Goal: Task Accomplishment & Management: Manage account settings

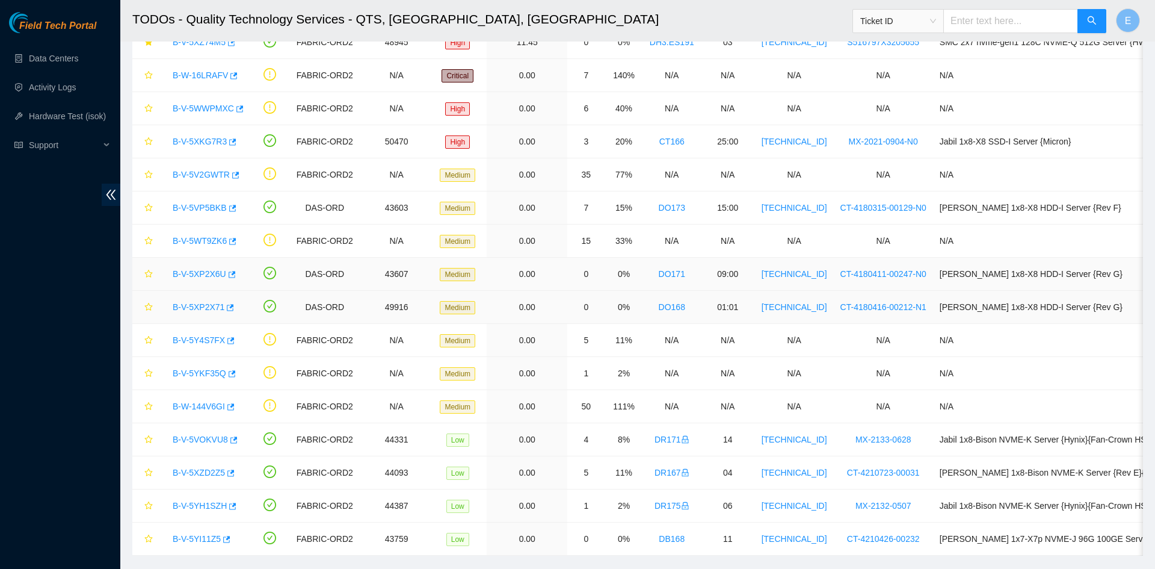
scroll to position [114, 0]
click at [212, 276] on link "B-V-5XP2X6U" at bounding box center [200, 273] width 54 height 10
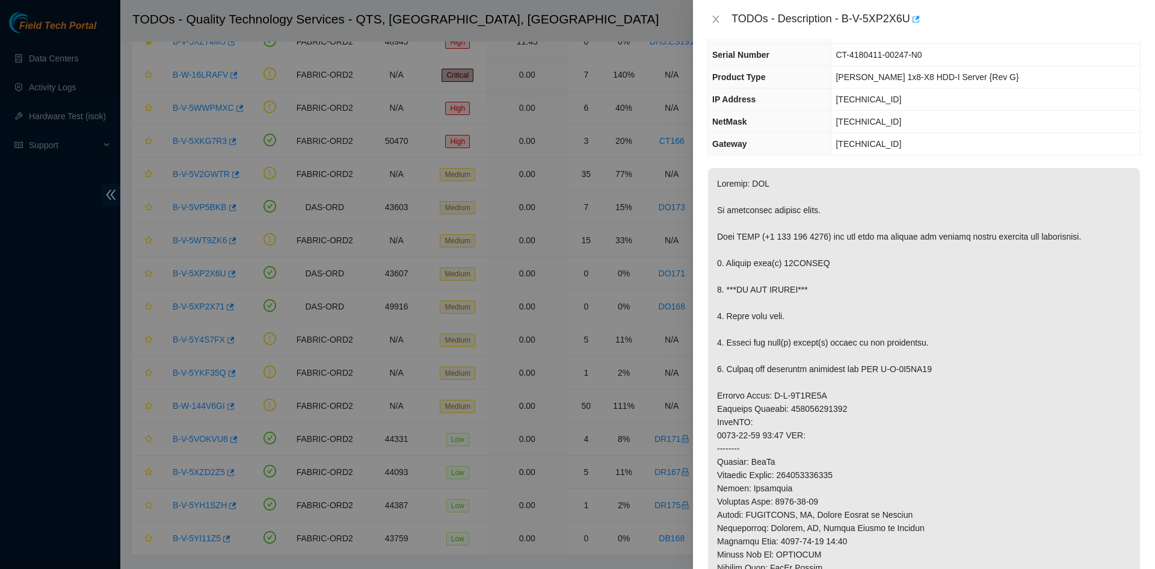
scroll to position [0, 0]
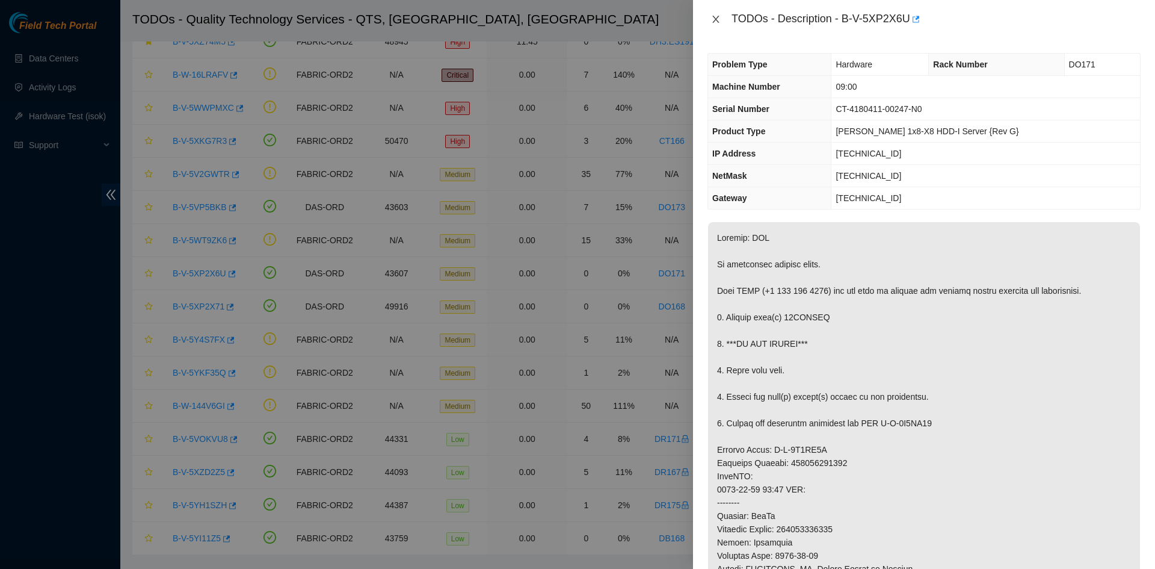
click at [717, 19] on icon "close" at bounding box center [715, 19] width 7 height 7
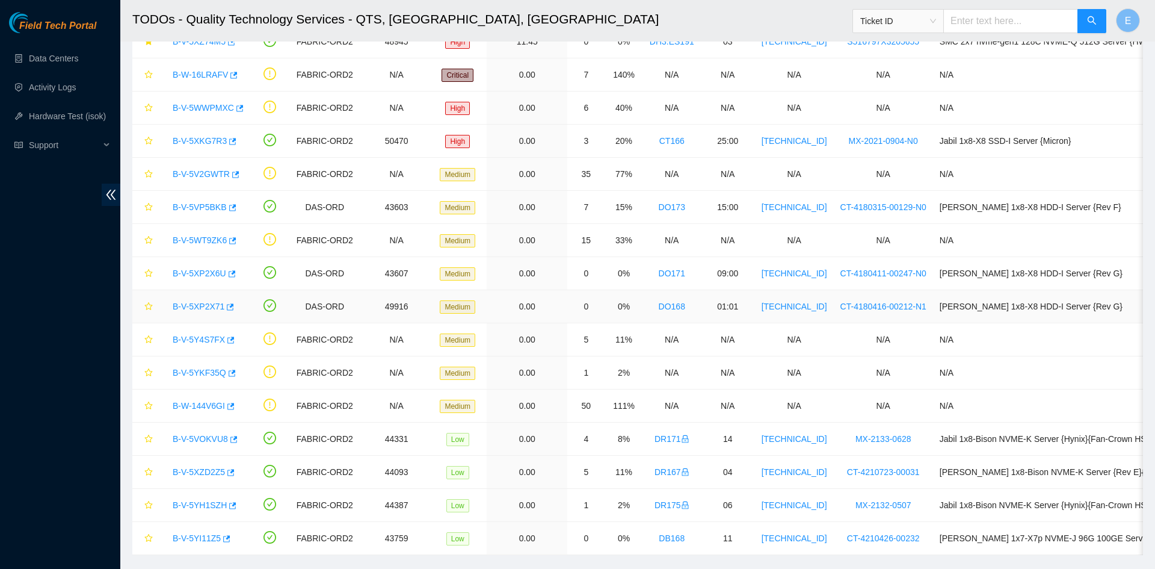
click at [205, 308] on link "B-V-5XP2X71" at bounding box center [199, 306] width 52 height 10
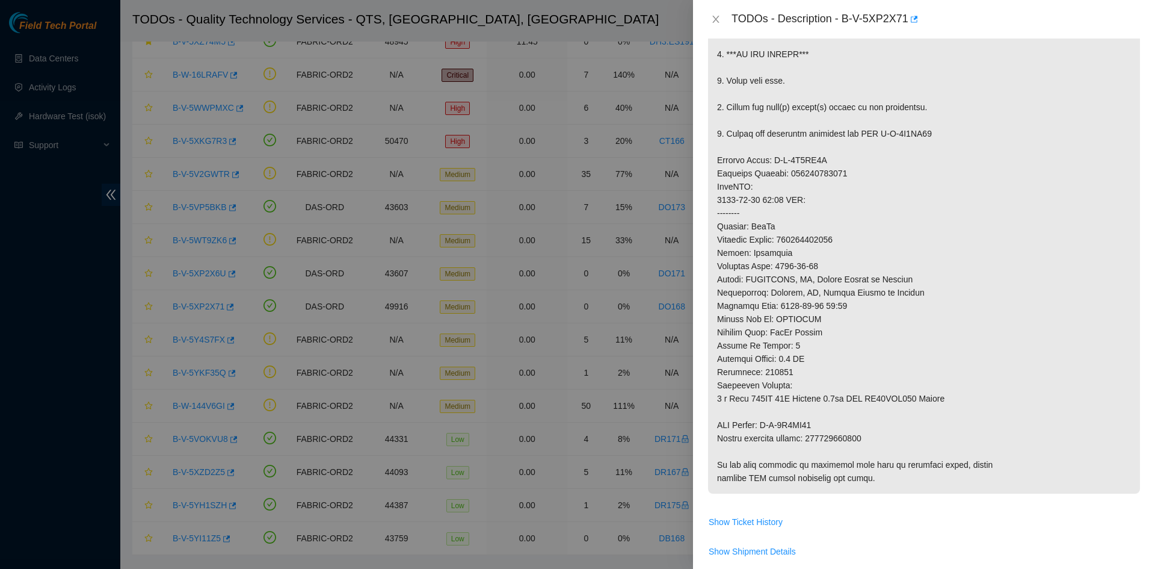
scroll to position [279, 0]
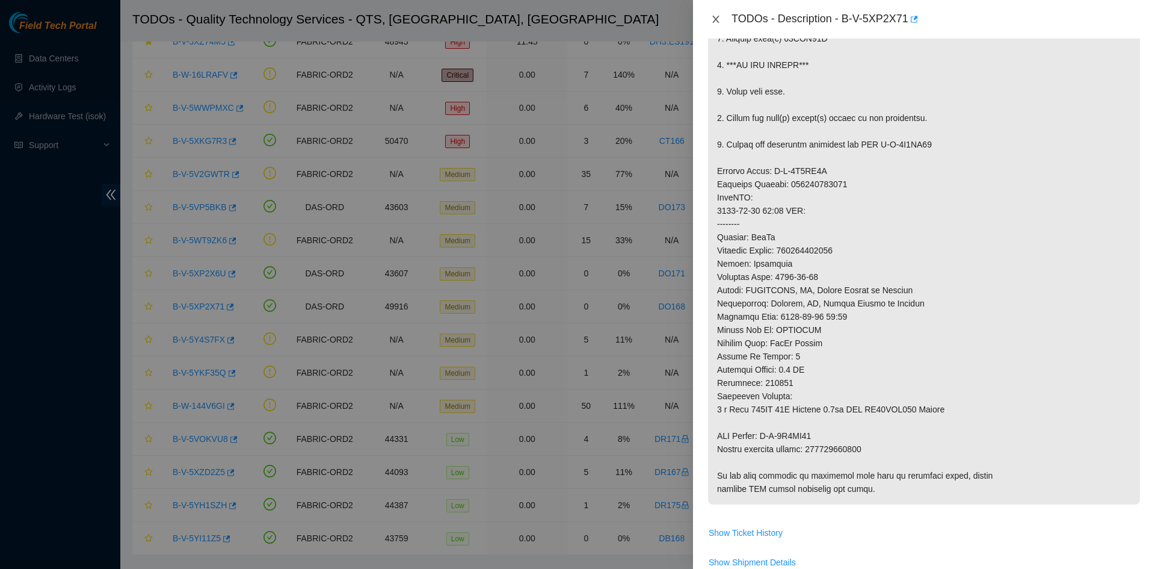
click at [712, 21] on icon "close" at bounding box center [716, 19] width 10 height 10
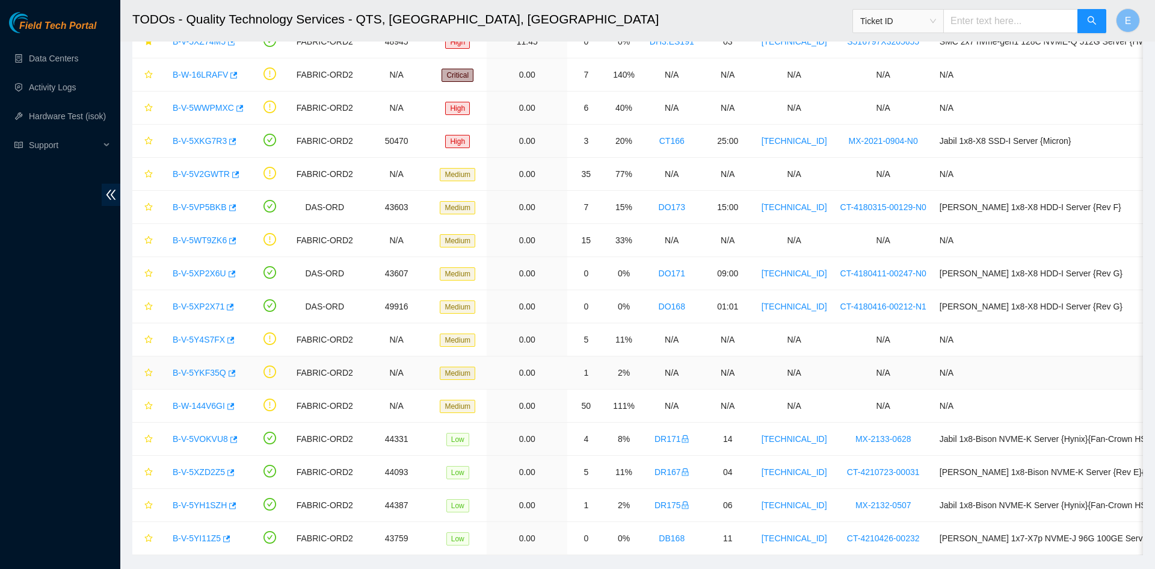
scroll to position [194, 0]
click at [149, 276] on icon "star" at bounding box center [148, 273] width 8 height 8
click at [148, 307] on icon "star" at bounding box center [148, 306] width 8 height 8
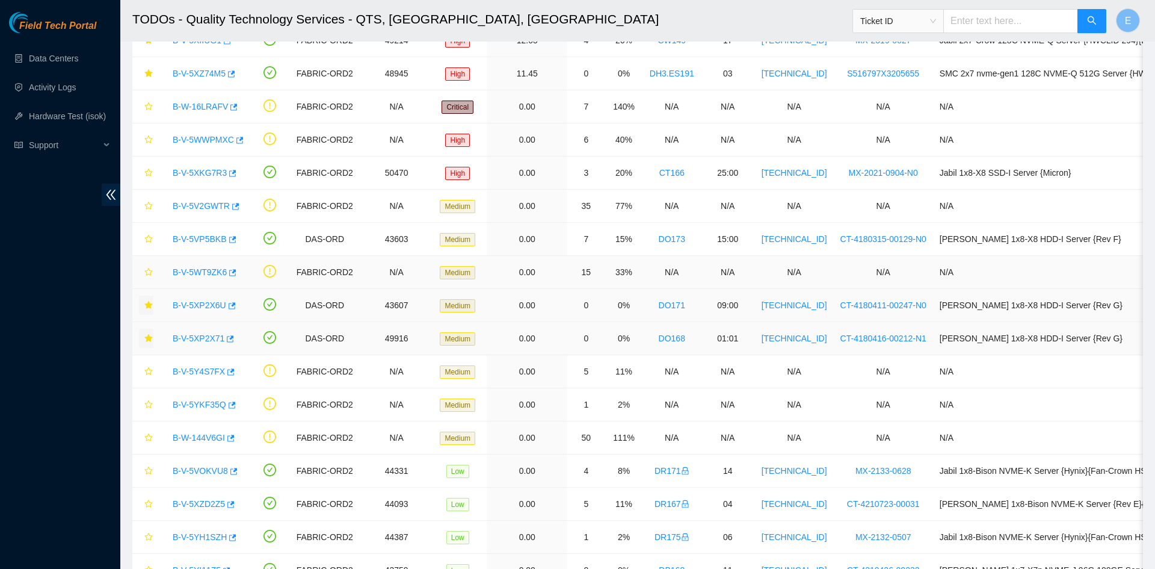
scroll to position [138, 0]
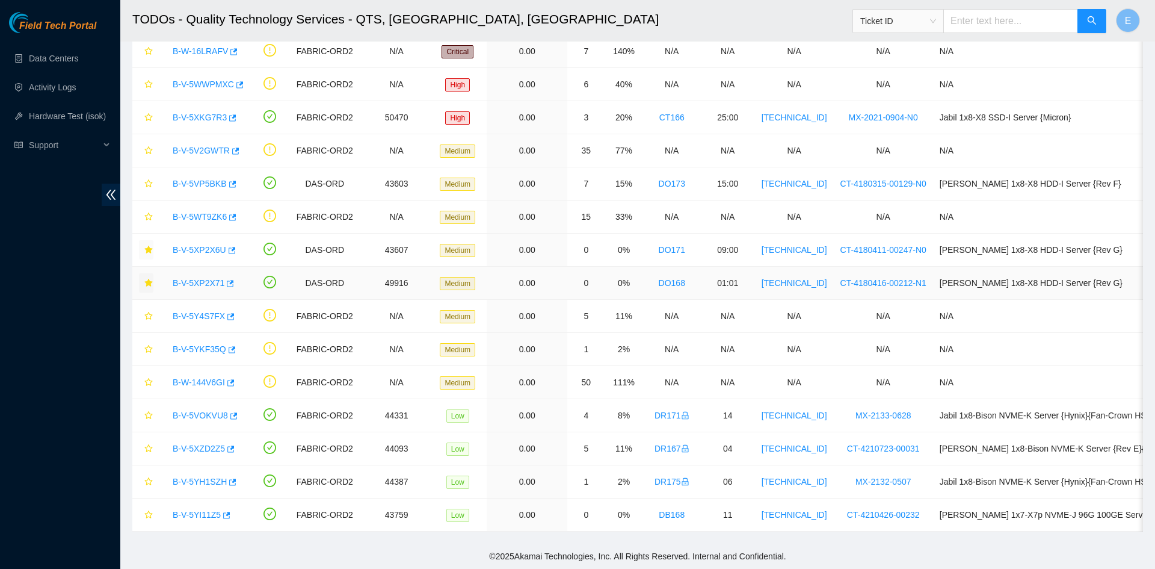
click at [230, 298] on td "B-V-5XP2X71" at bounding box center [205, 283] width 90 height 33
